Goal: Check status: Check status

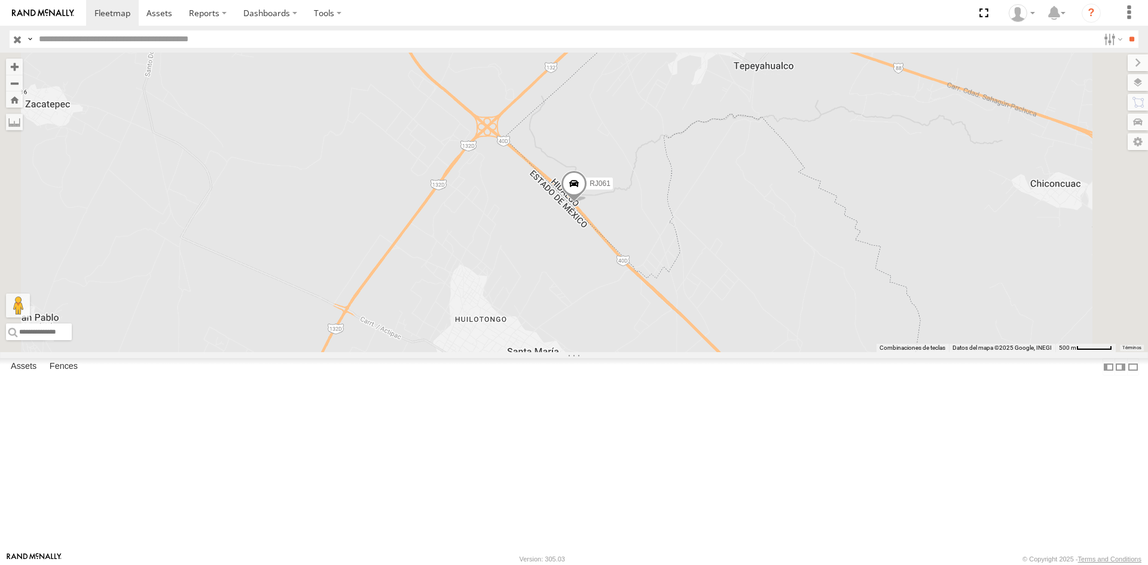
click at [0, 0] on div "trinity" at bounding box center [0, 0] width 0 height 0
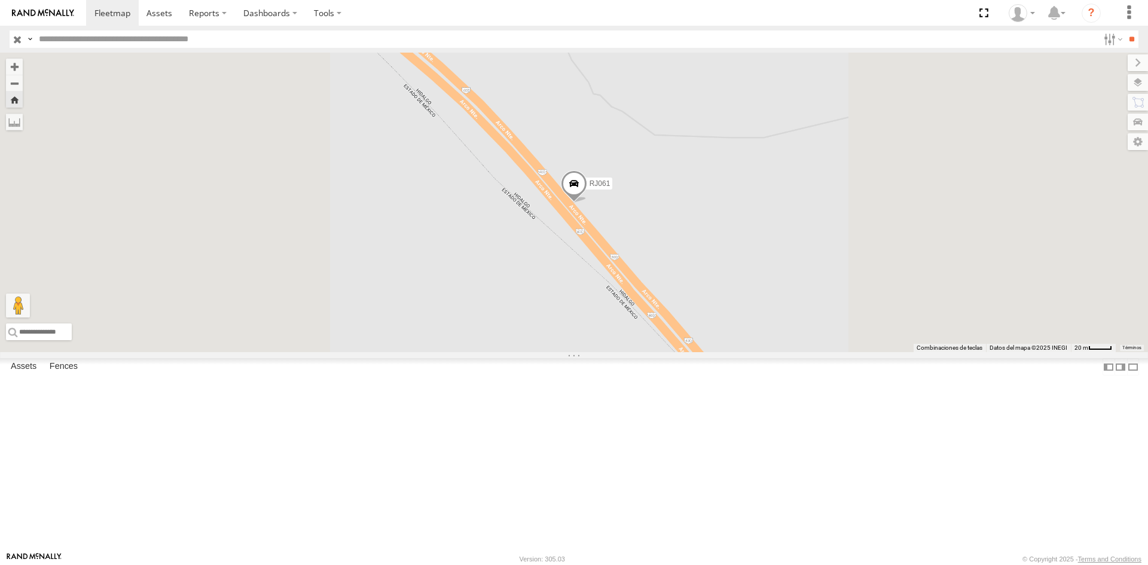
click at [611, 188] on span "RJ061" at bounding box center [600, 183] width 21 height 8
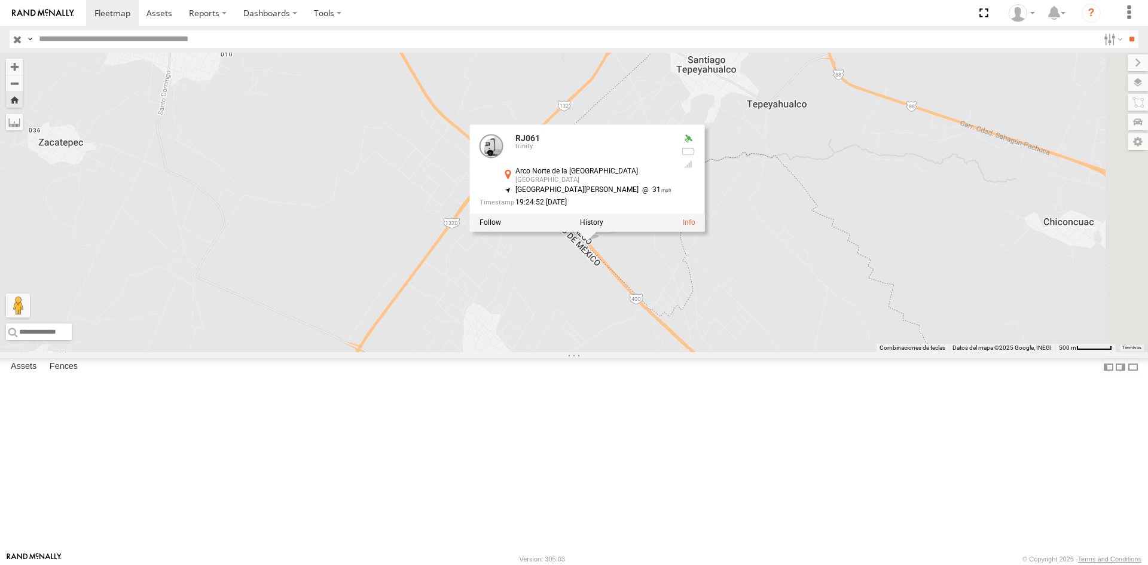
drag, startPoint x: 925, startPoint y: 391, endPoint x: 660, endPoint y: 379, distance: 265.2
click at [660, 352] on div "RJ061 RJ061 [GEOGRAPHIC_DATA] [GEOGRAPHIC_DATA] 19.82342 , -98.68768 [GEOGRAPHI…" at bounding box center [574, 203] width 1148 height 300
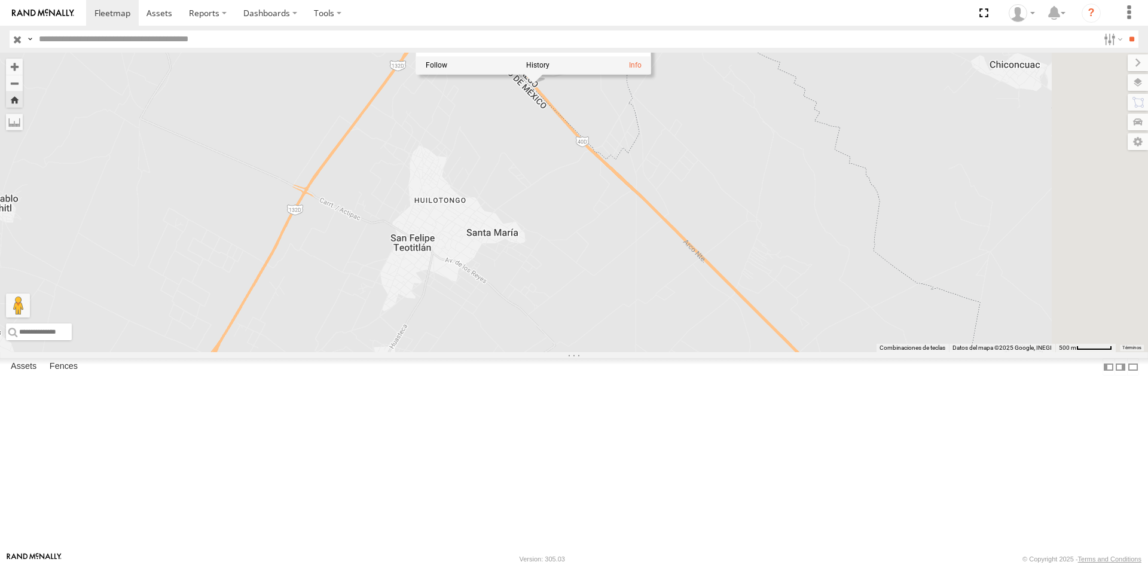
drag, startPoint x: 672, startPoint y: 125, endPoint x: 636, endPoint y: 111, distance: 39.0
click at [618, 29] on div "[GEOGRAPHIC_DATA] de la [GEOGRAPHIC_DATA] [GEOGRAPHIC_DATA] 19.82342 , -98.68768" at bounding box center [532, 19] width 170 height 19
copy div "[GEOGRAPHIC_DATA] de la [GEOGRAPHIC_DATA] [GEOGRAPHIC_DATA]"
click at [0, 0] on div "RJ061 trinity" at bounding box center [0, 0] width 0 height 0
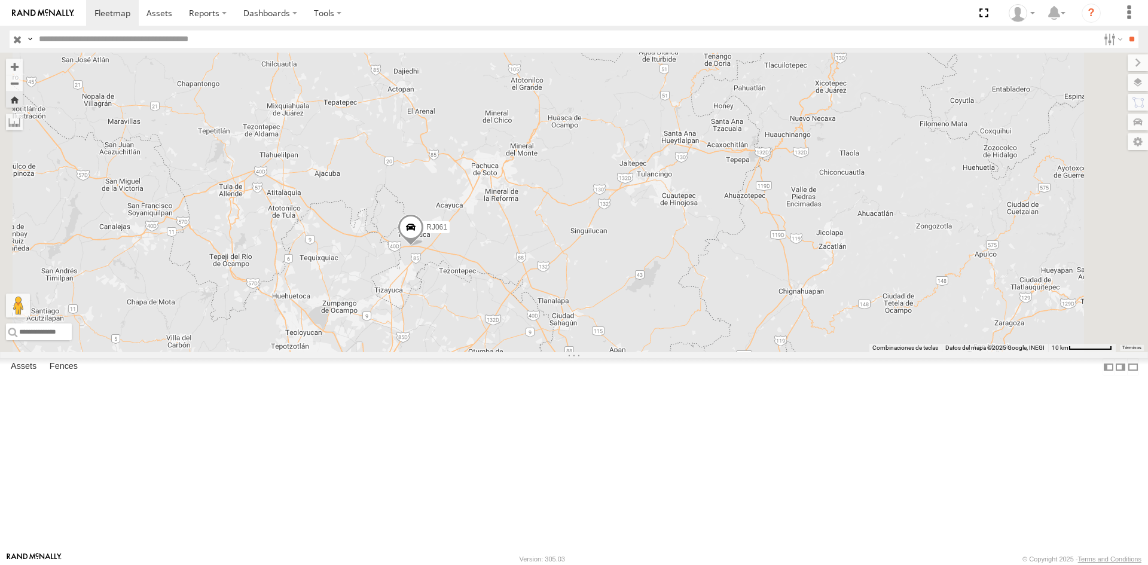
click at [0, 0] on div "trinity" at bounding box center [0, 0] width 0 height 0
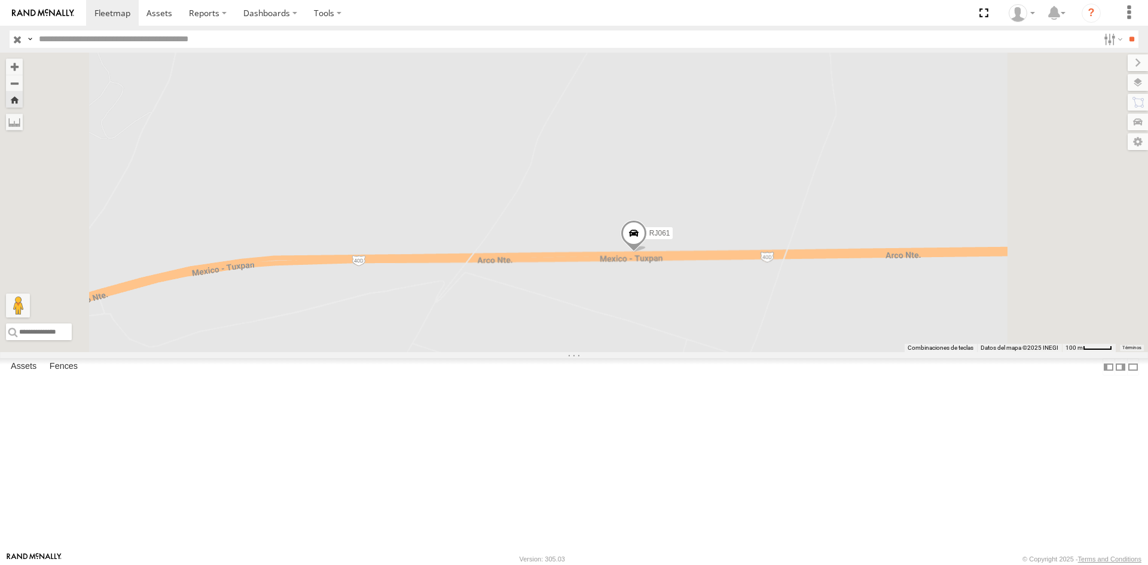
drag, startPoint x: 893, startPoint y: 442, endPoint x: 764, endPoint y: 359, distance: 153.8
click at [768, 352] on div "RJ061" at bounding box center [574, 203] width 1148 height 300
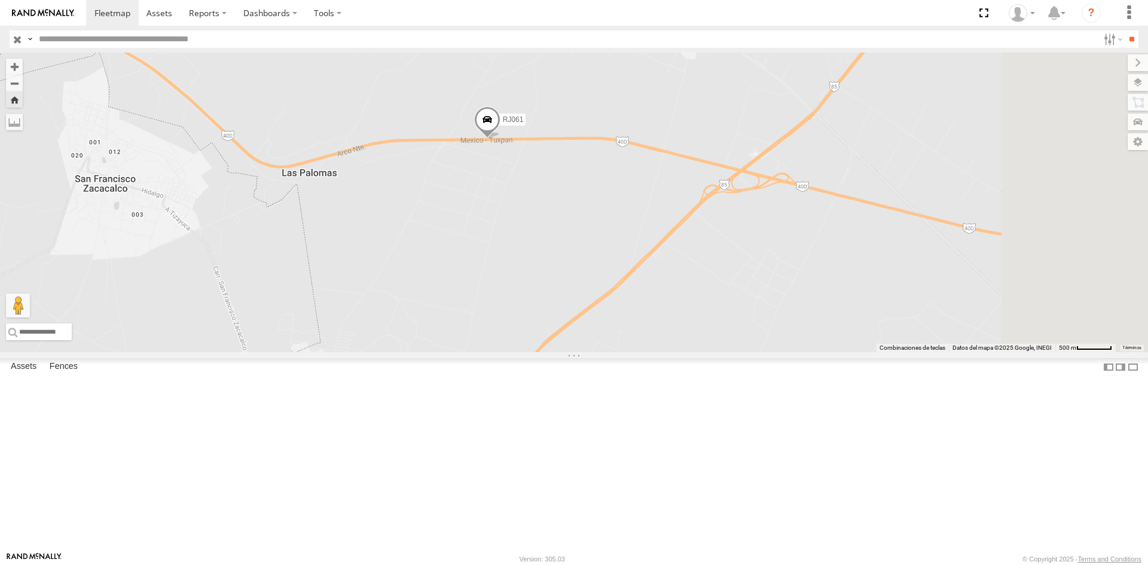
drag, startPoint x: 931, startPoint y: 443, endPoint x: 670, endPoint y: 283, distance: 305.8
click at [670, 283] on div "RJ061" at bounding box center [574, 203] width 1148 height 300
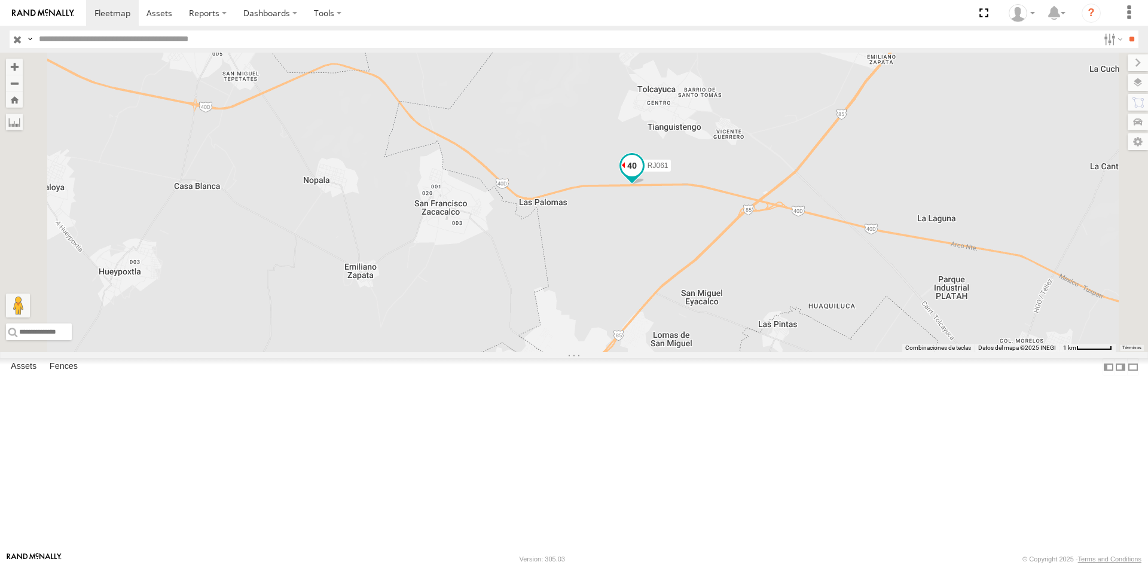
click at [643, 176] on span at bounding box center [632, 165] width 22 height 22
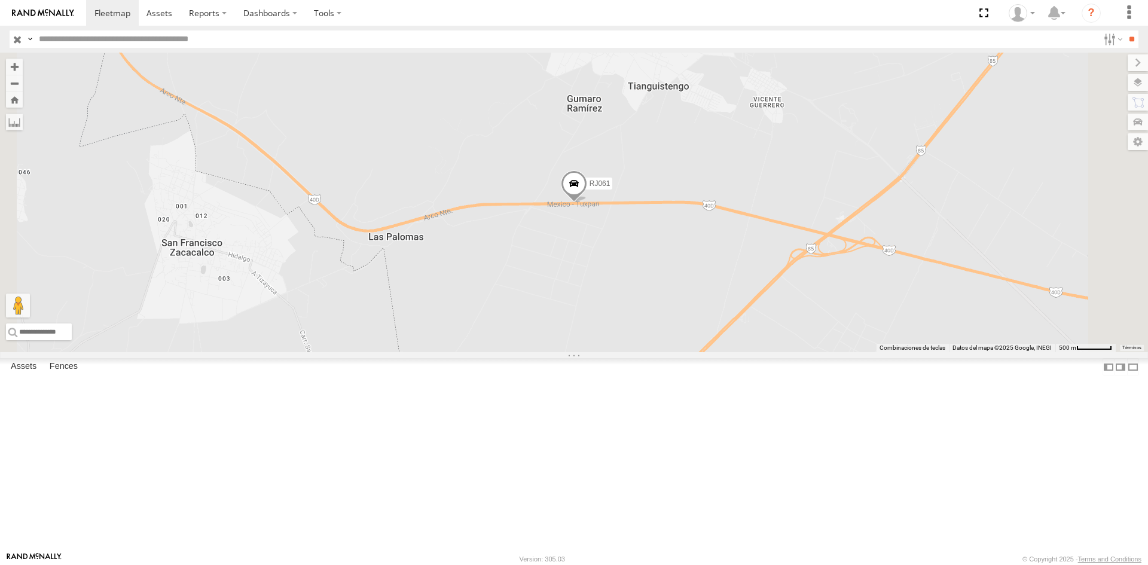
click at [19, 42] on input "button" at bounding box center [18, 39] width 16 height 17
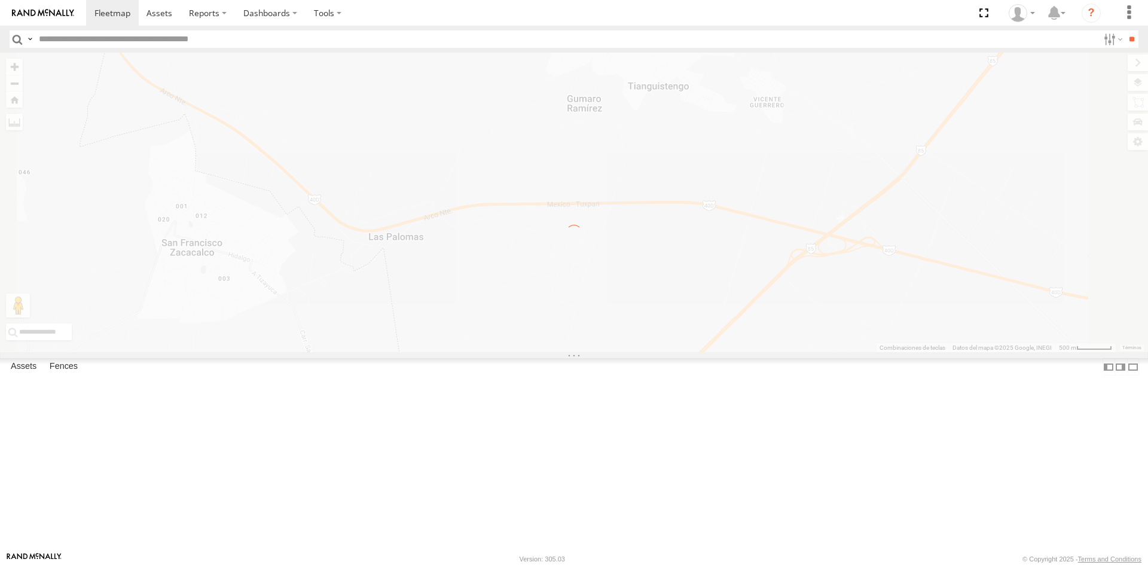
click at [71, 35] on input "text" at bounding box center [566, 39] width 1065 height 17
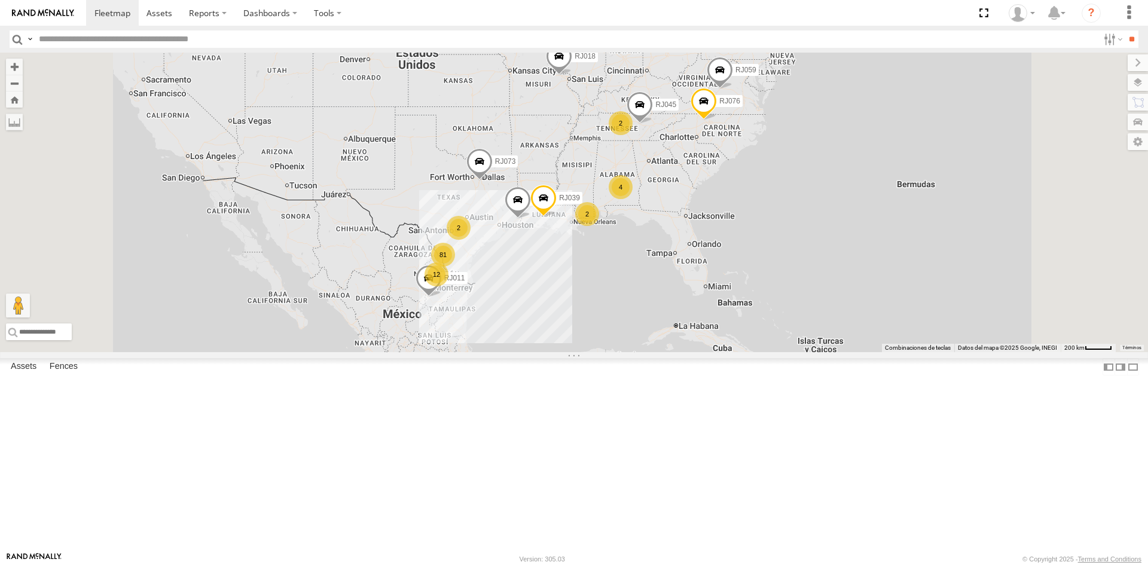
paste input "*******"
type input "*"
click at [1125, 31] on input "**" at bounding box center [1132, 39] width 14 height 17
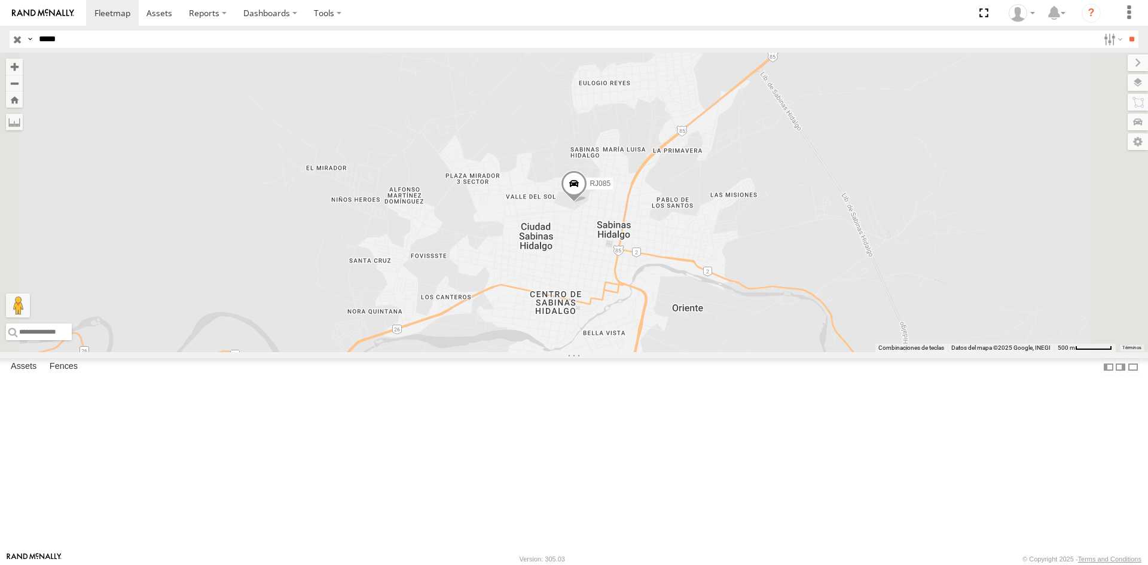
click at [0, 0] on div "100 LOGISTICS" at bounding box center [0, 0] width 0 height 0
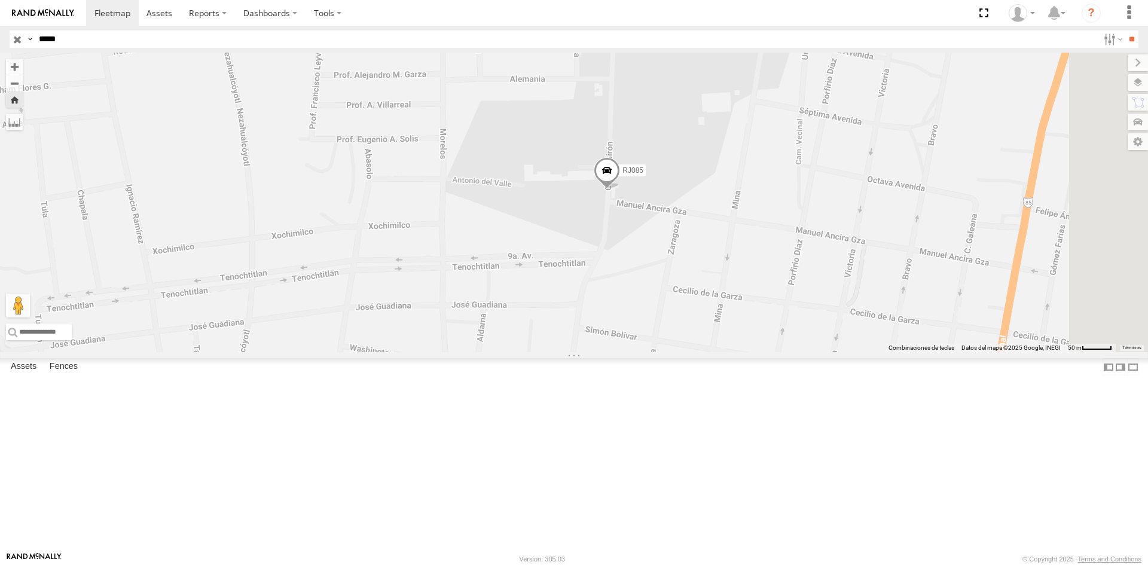
click at [118, 42] on input "*****" at bounding box center [566, 39] width 1065 height 17
paste input "text"
click at [1125, 31] on input "**" at bounding box center [1132, 39] width 14 height 17
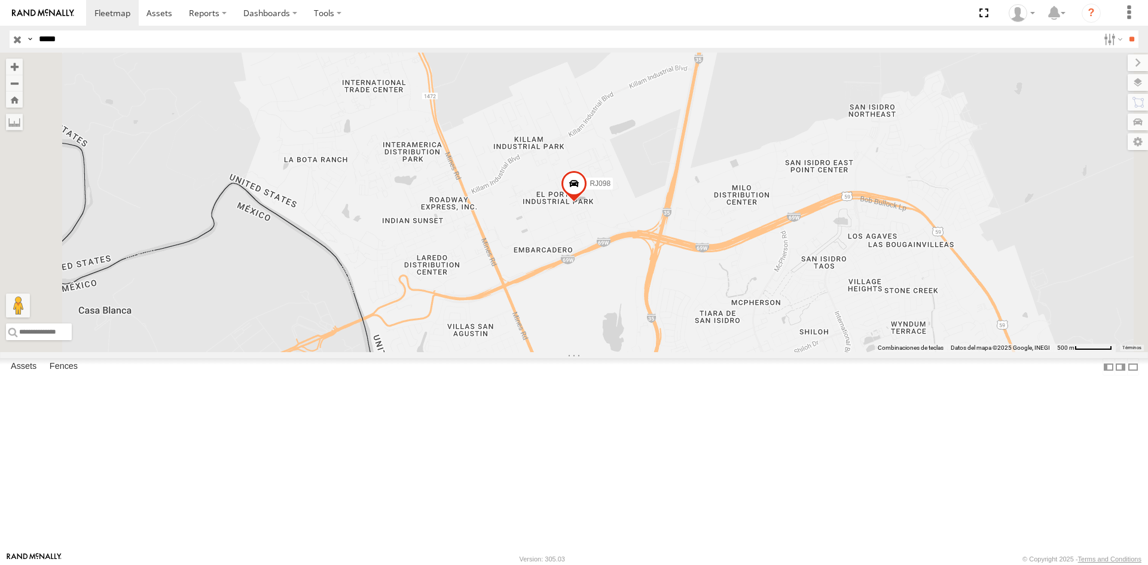
click at [0, 0] on div "RACING CARGO" at bounding box center [0, 0] width 0 height 0
click at [71, 44] on input "*****" at bounding box center [566, 39] width 1065 height 17
paste input "text"
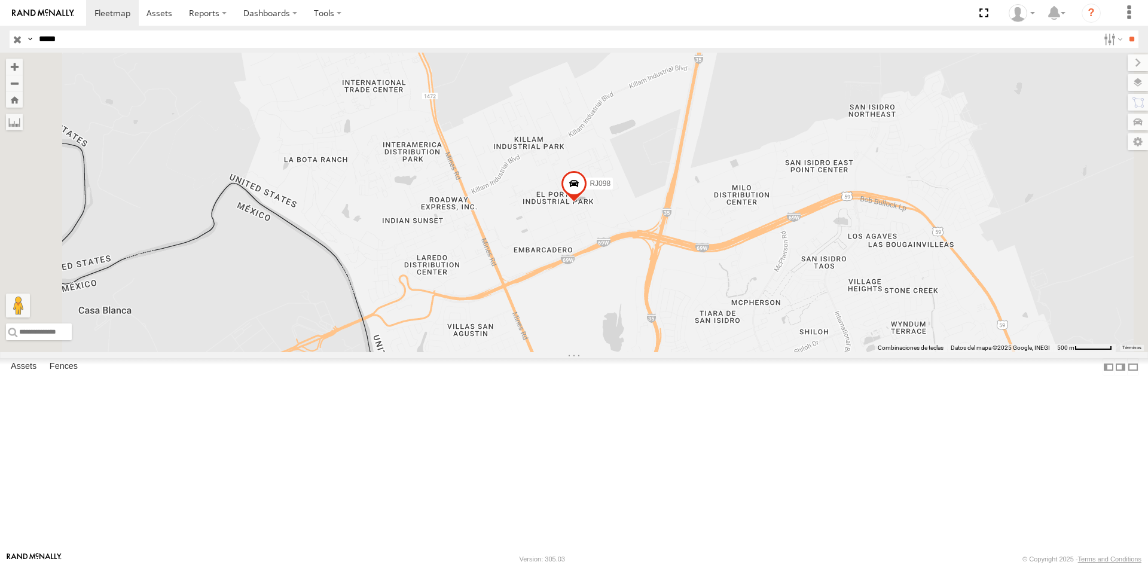
type input "*****"
click at [1125, 31] on input "**" at bounding box center [1132, 39] width 14 height 17
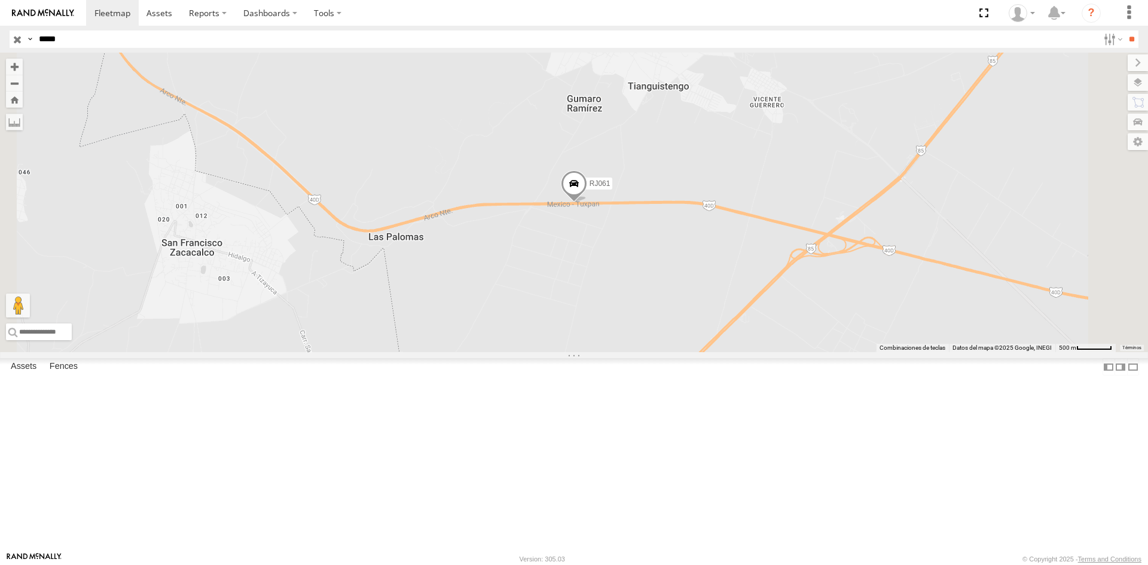
click at [0, 0] on div "RJ061" at bounding box center [0, 0] width 0 height 0
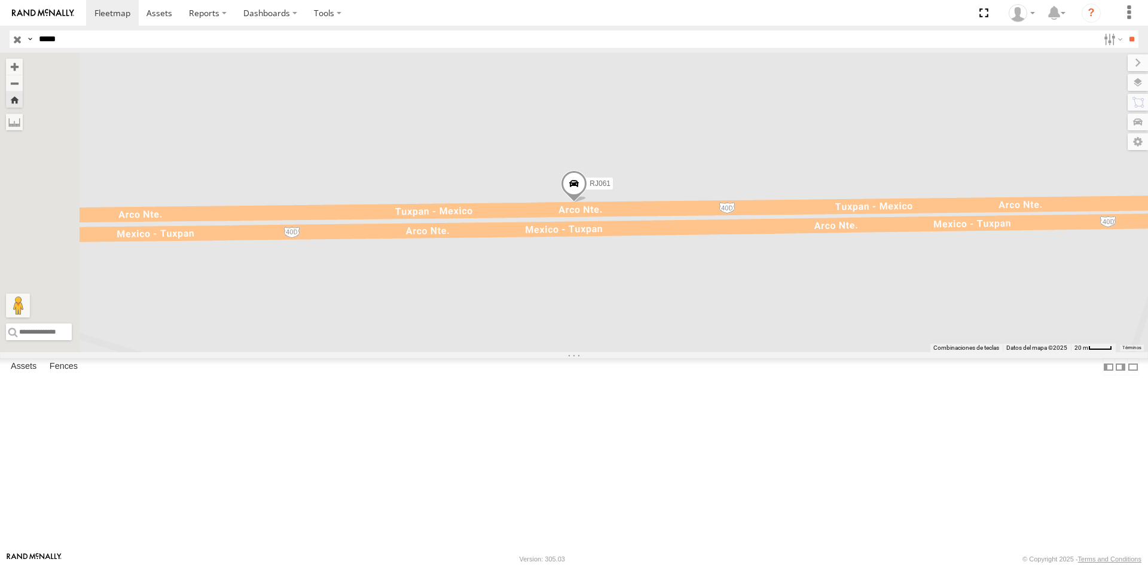
click at [587, 203] on span at bounding box center [574, 186] width 26 height 32
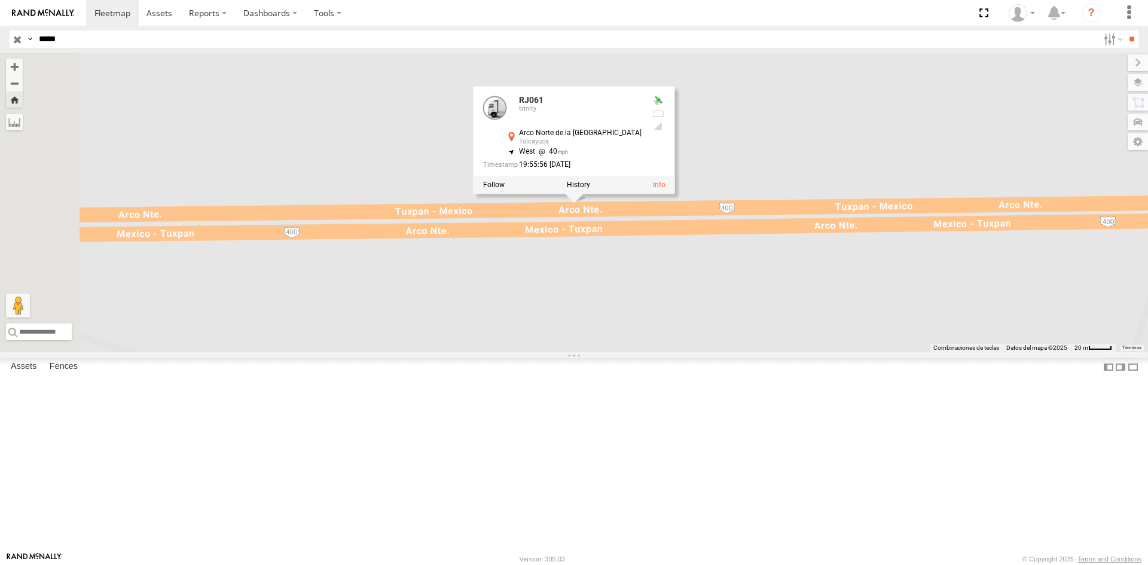
drag, startPoint x: 621, startPoint y: 359, endPoint x: 612, endPoint y: 357, distance: 8.7
click at [620, 352] on div "RJ061 RJ061 [GEOGRAPHIC_DATA] [GEOGRAPHIC_DATA] 19.93433 , -98.92882 [PERSON_NA…" at bounding box center [574, 203] width 1148 height 300
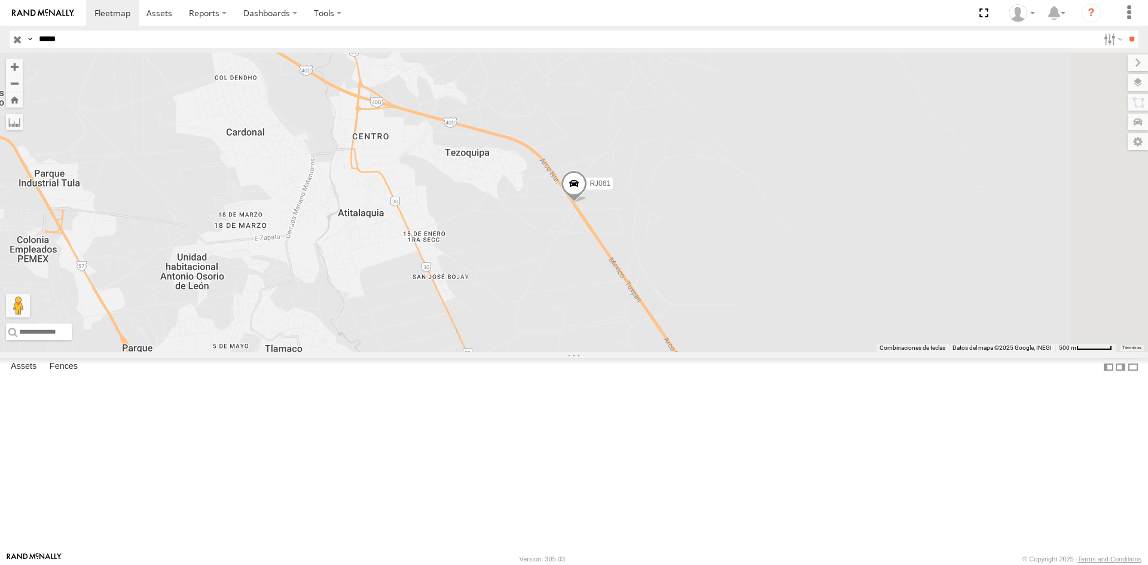
click at [0, 0] on div "Video" at bounding box center [0, 0] width 0 height 0
click at [0, 0] on span at bounding box center [0, 0] width 0 height 0
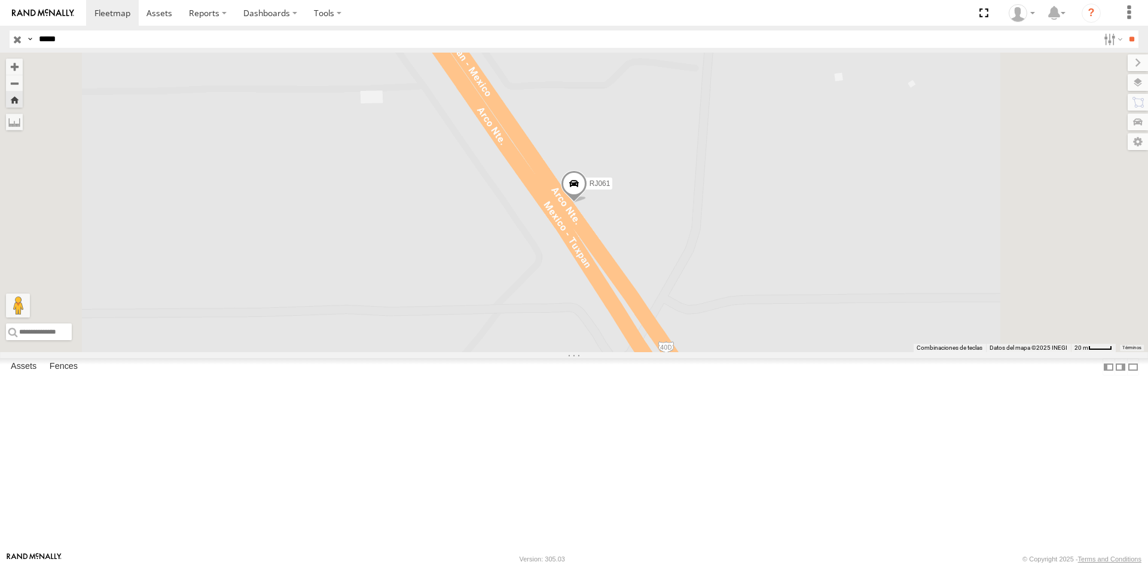
click at [587, 202] on span at bounding box center [574, 186] width 26 height 32
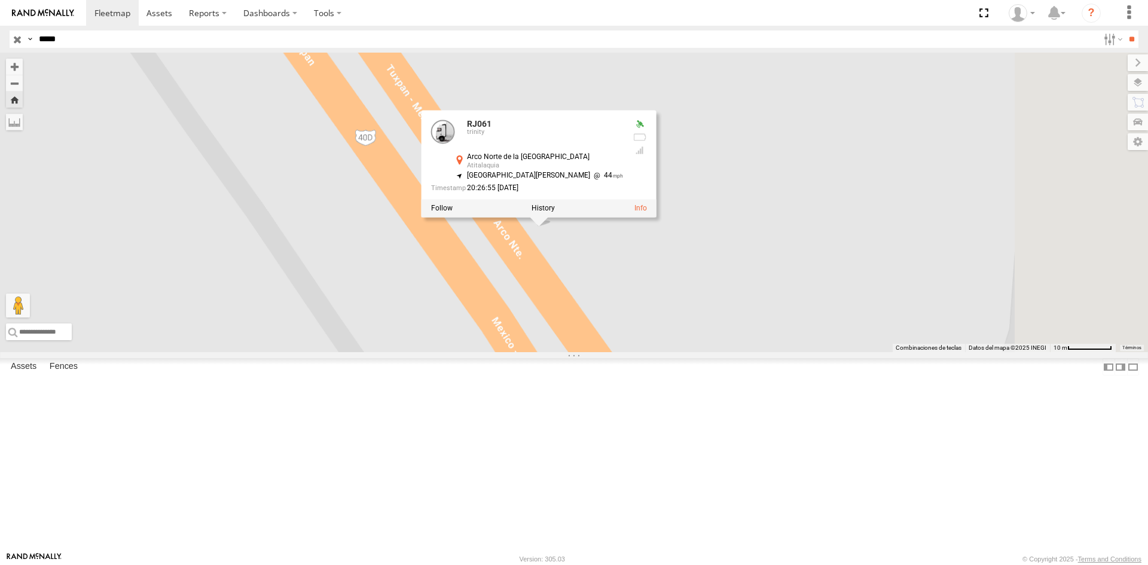
click at [492, 318] on div "RJ061 RJ061 [GEOGRAPHIC_DATA] 20.05238 , -99.18977 [GEOGRAPHIC_DATA][PERSON_NAM…" at bounding box center [574, 203] width 1148 height 300
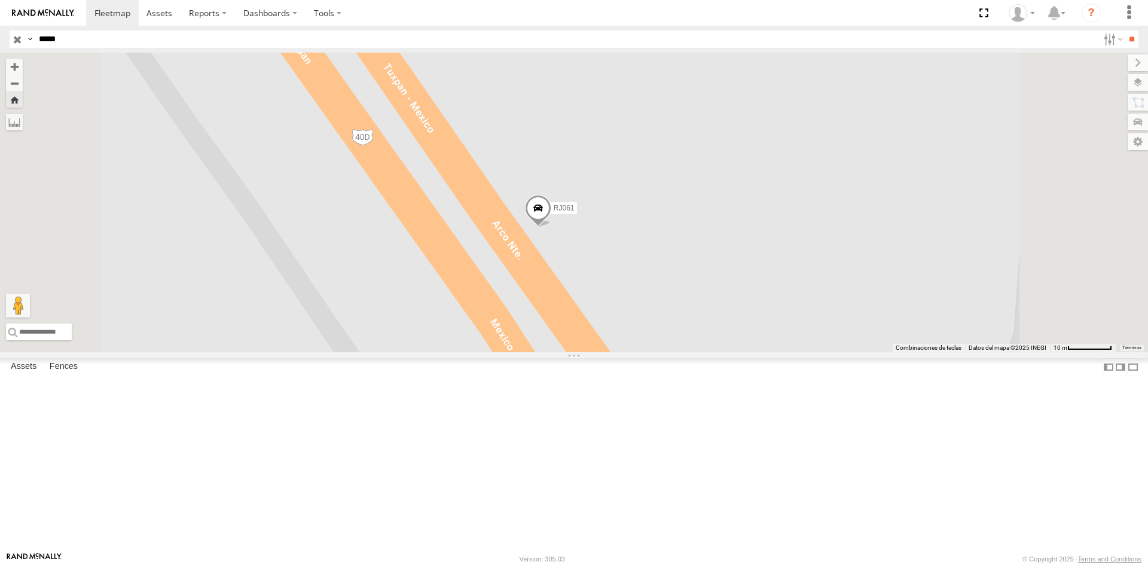
click at [575, 212] on span "RJ061" at bounding box center [564, 208] width 21 height 8
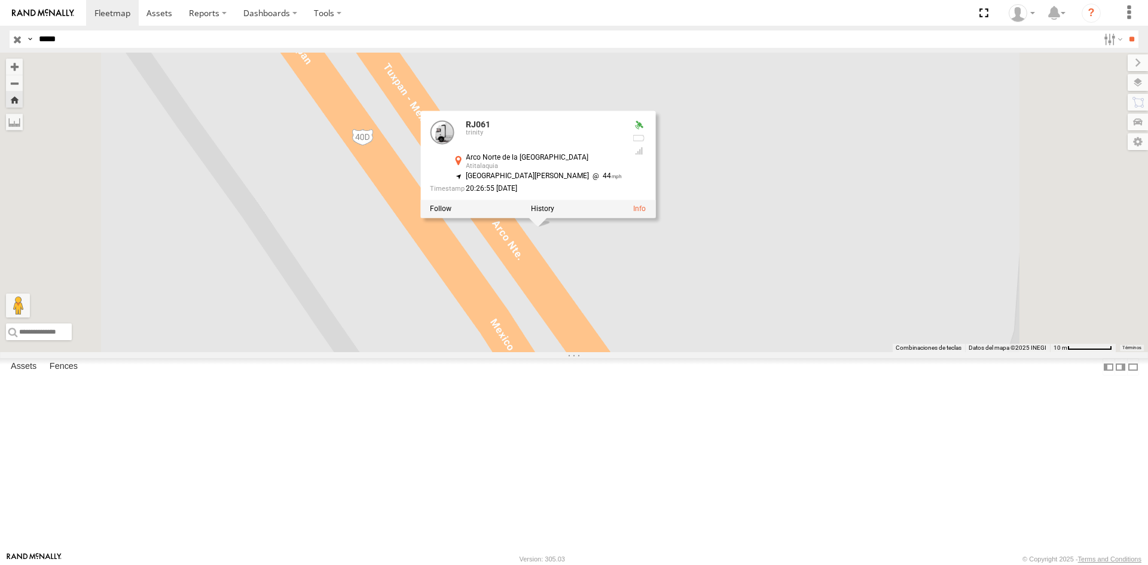
click at [937, 352] on div "RJ061 RJ061 [GEOGRAPHIC_DATA] 20.05238 , -99.18977 [GEOGRAPHIC_DATA][PERSON_NAM…" at bounding box center [574, 203] width 1148 height 300
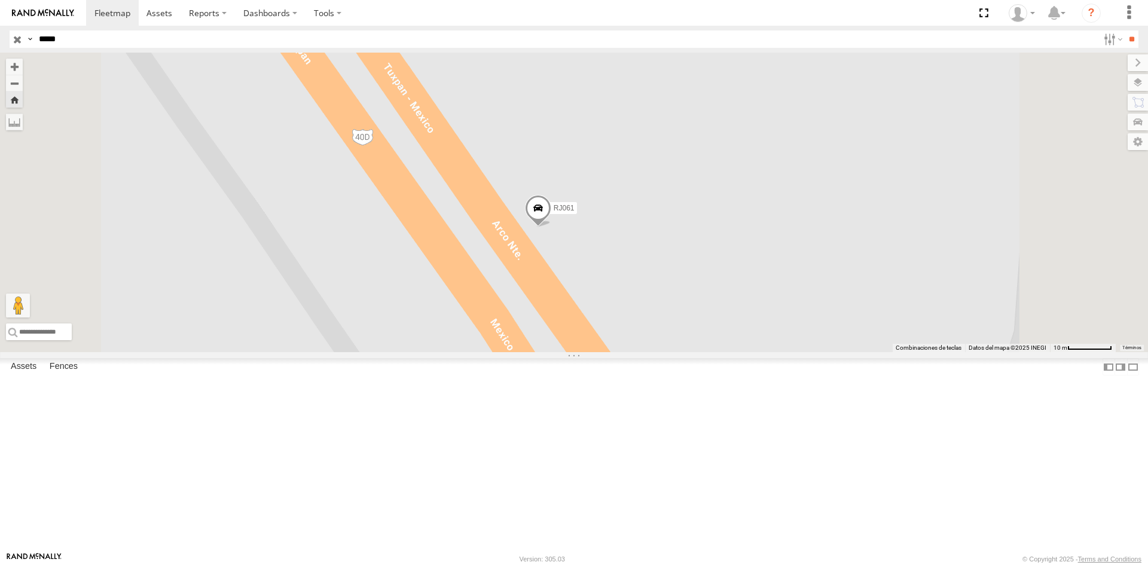
click at [0, 0] on div "trinity" at bounding box center [0, 0] width 0 height 0
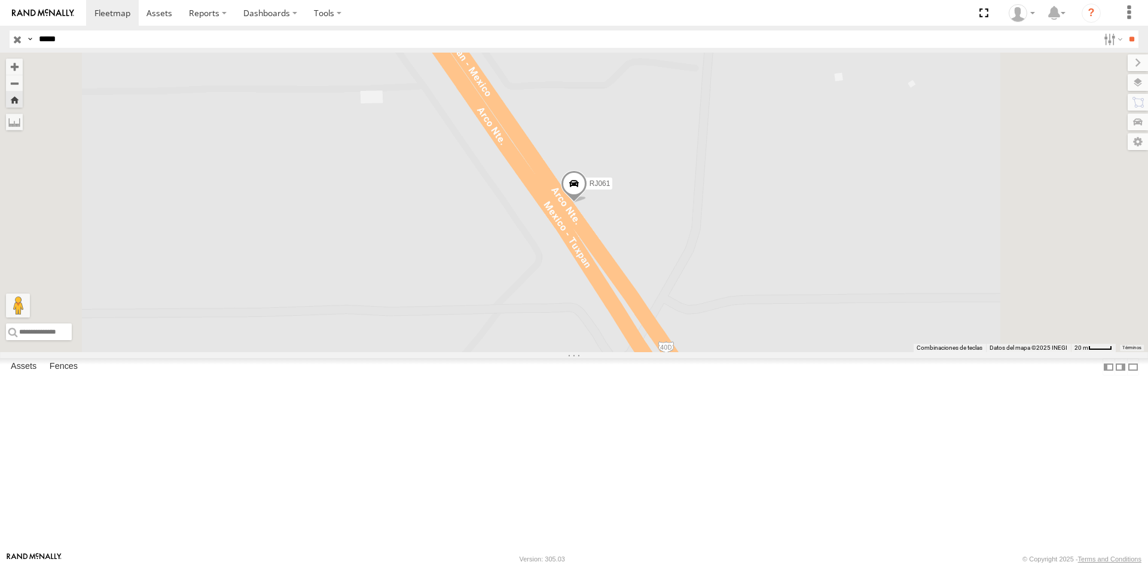
click at [611, 187] on span "RJ061" at bounding box center [600, 183] width 21 height 8
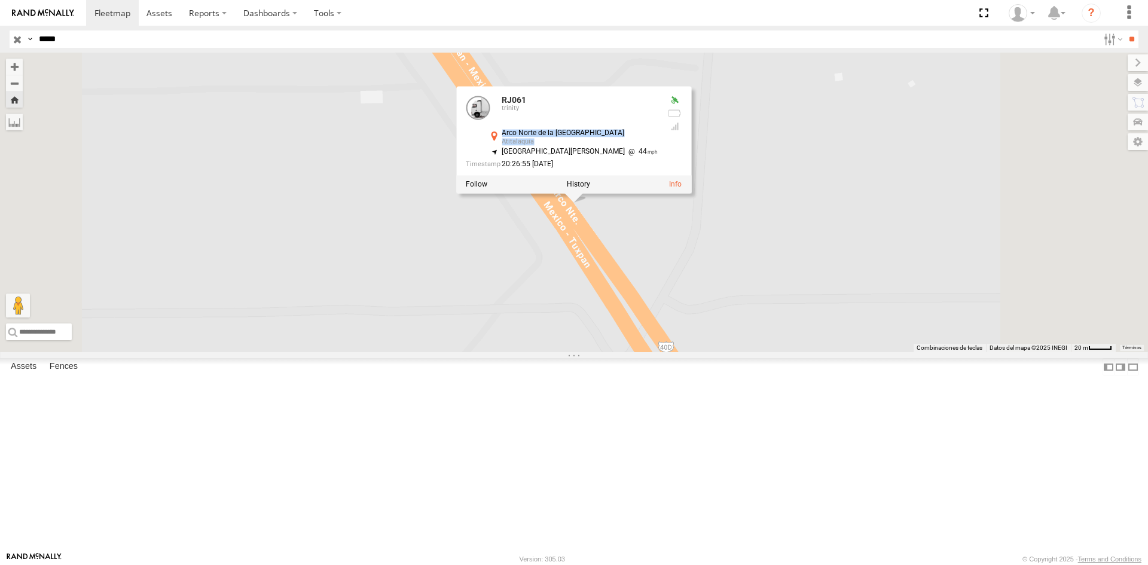
drag, startPoint x: 713, startPoint y: 245, endPoint x: 675, endPoint y: 233, distance: 39.5
click at [658, 148] on div "[GEOGRAPHIC_DATA] de la [GEOGRAPHIC_DATA] Atitalaquia 20.05238 , -99.18977" at bounding box center [572, 138] width 170 height 19
copy div "[GEOGRAPHIC_DATA] de la [GEOGRAPHIC_DATA] Atitalaquia"
